Goal: Transaction & Acquisition: Purchase product/service

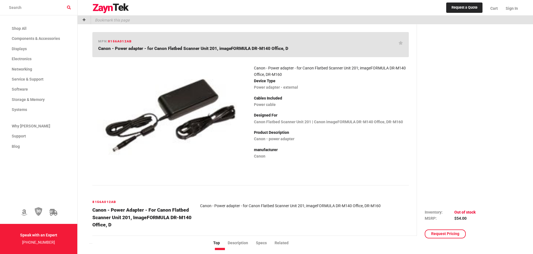
click at [462, 87] on div at bounding box center [466, 170] width 82 height 285
click at [178, 107] on img at bounding box center [170, 116] width 146 height 109
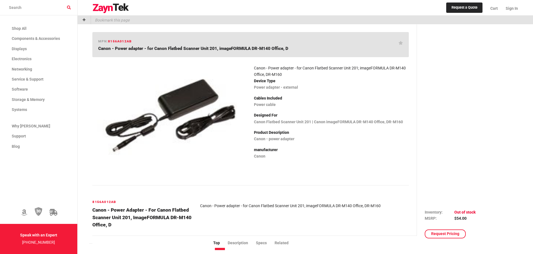
click at [178, 107] on img at bounding box center [170, 116] width 146 height 109
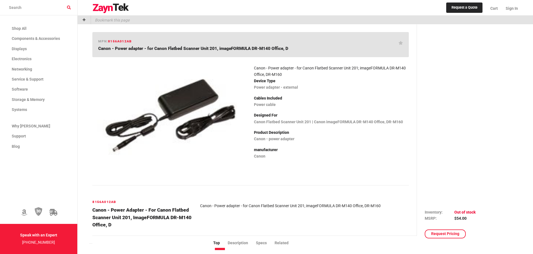
click at [178, 107] on img at bounding box center [170, 116] width 146 height 109
